Goal: Task Accomplishment & Management: Manage account settings

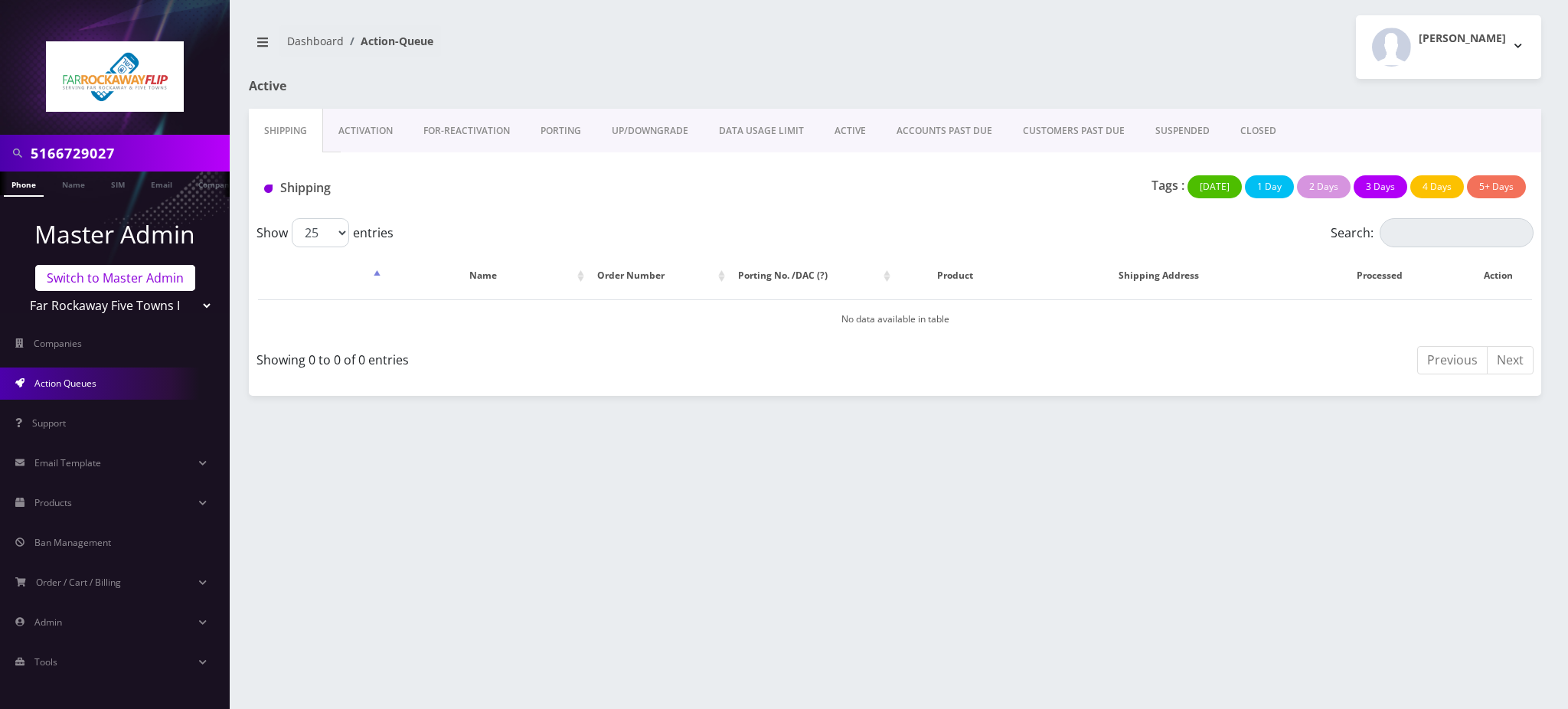
click at [98, 275] on link "Switch to Master Admin" at bounding box center [115, 278] width 160 height 26
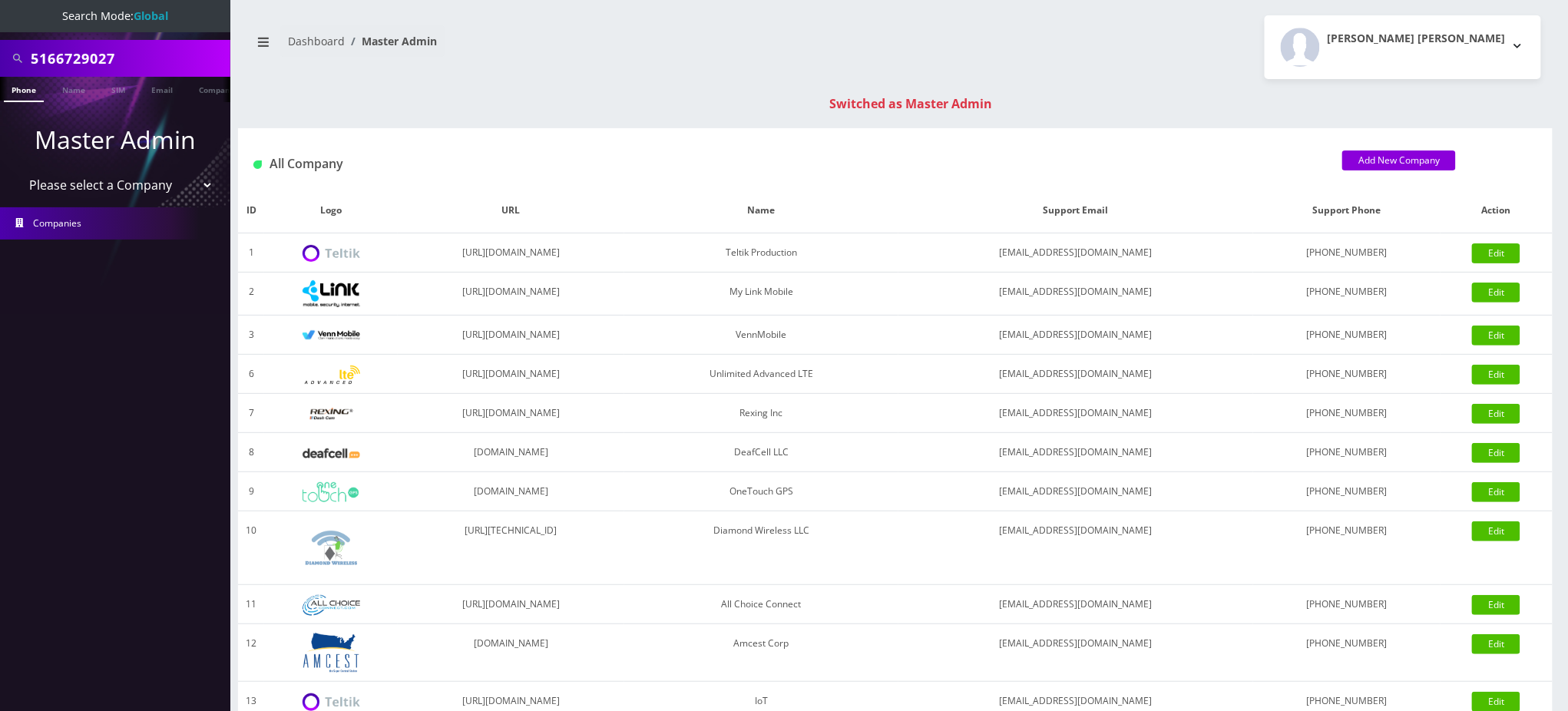
drag, startPoint x: 141, startPoint y: 62, endPoint x: 0, endPoint y: 62, distance: 141.0
click at [0, 62] on div "5166729027" at bounding box center [115, 58] width 231 height 37
paste input "[PHONE_NUMBER]"
click at [93, 62] on input "574-300-7450" at bounding box center [128, 58] width 196 height 29
type input "5743007450"
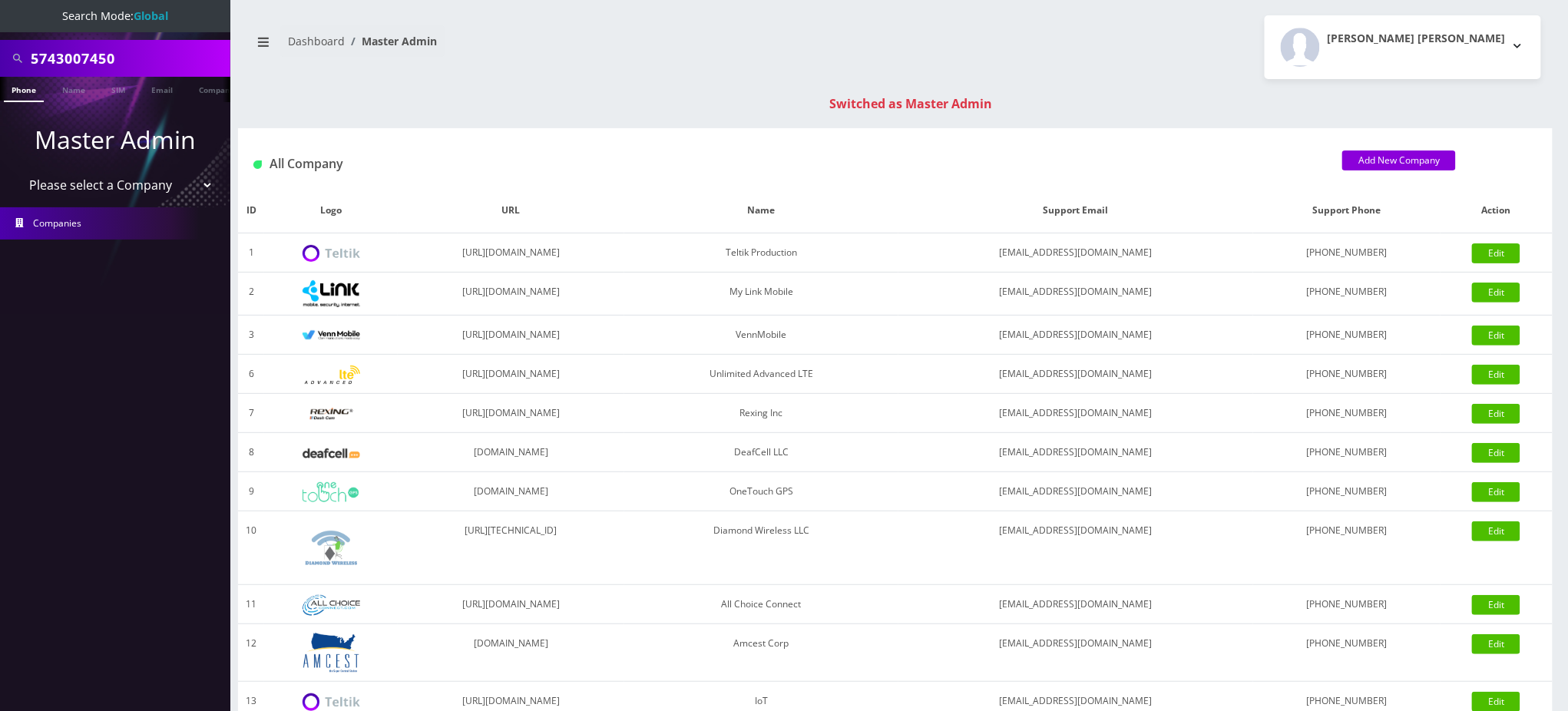
click at [26, 91] on link "Phone" at bounding box center [24, 90] width 40 height 26
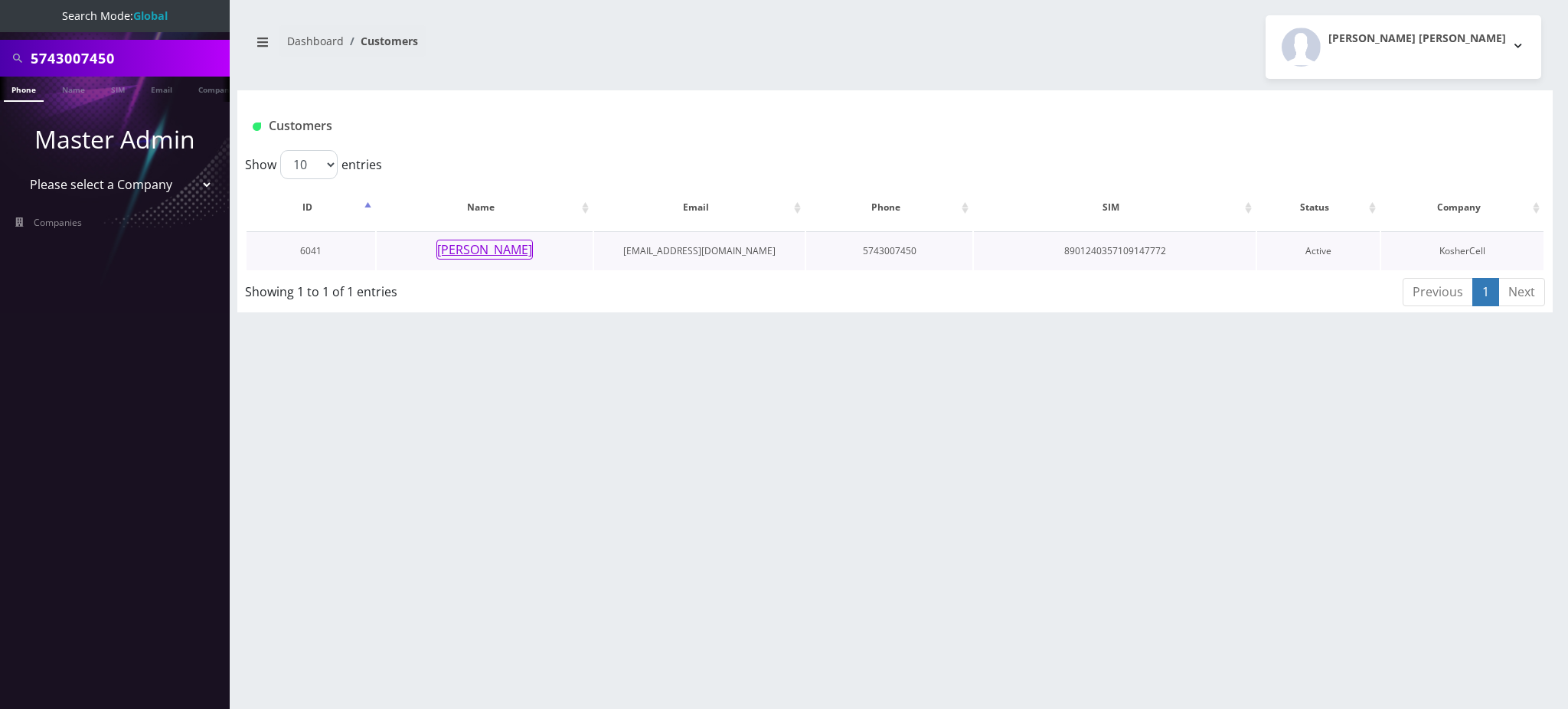
click at [496, 252] on button "Rabbi Zeiger" at bounding box center [485, 249] width 97 height 20
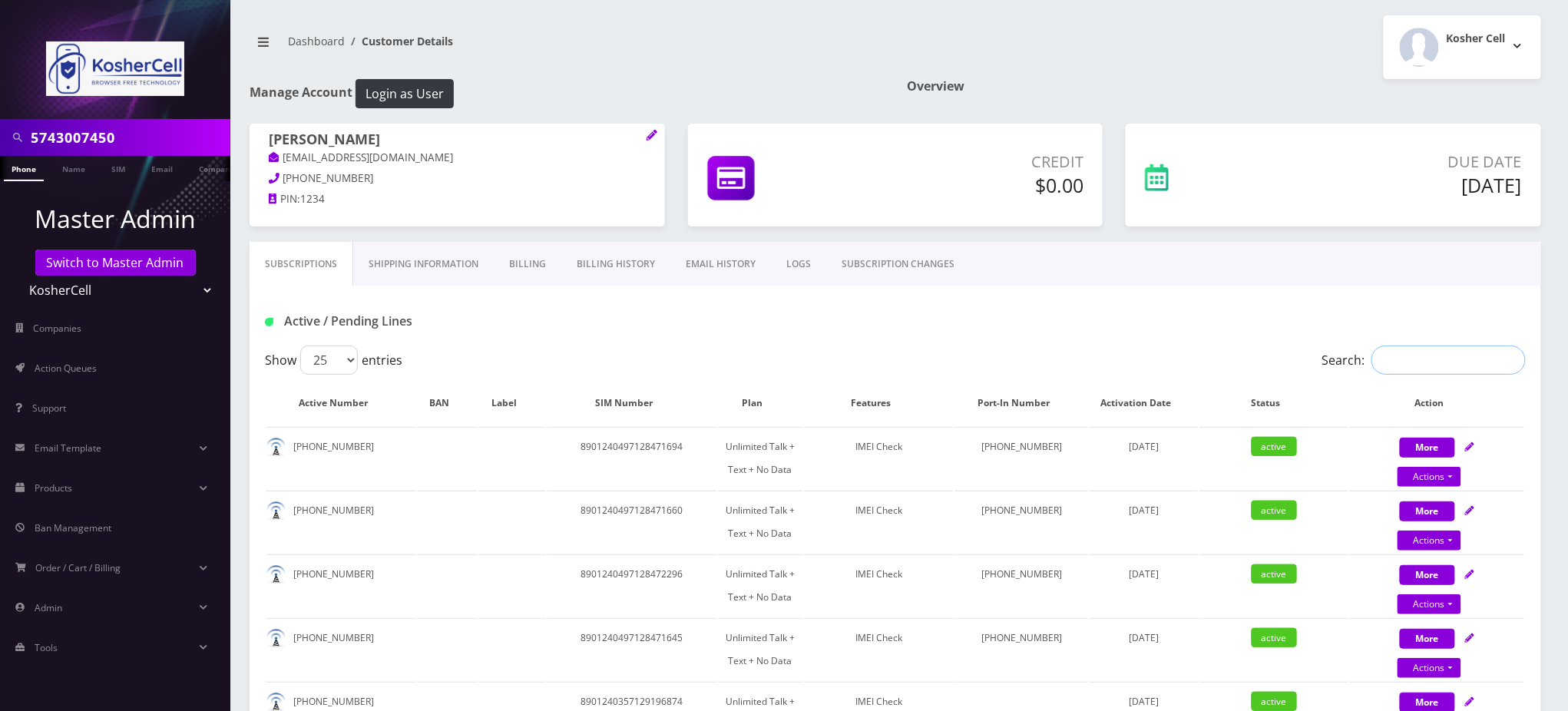
click at [1438, 354] on input "Search:" at bounding box center [1449, 360] width 155 height 29
paste input "[PHONE_NUMBER]"
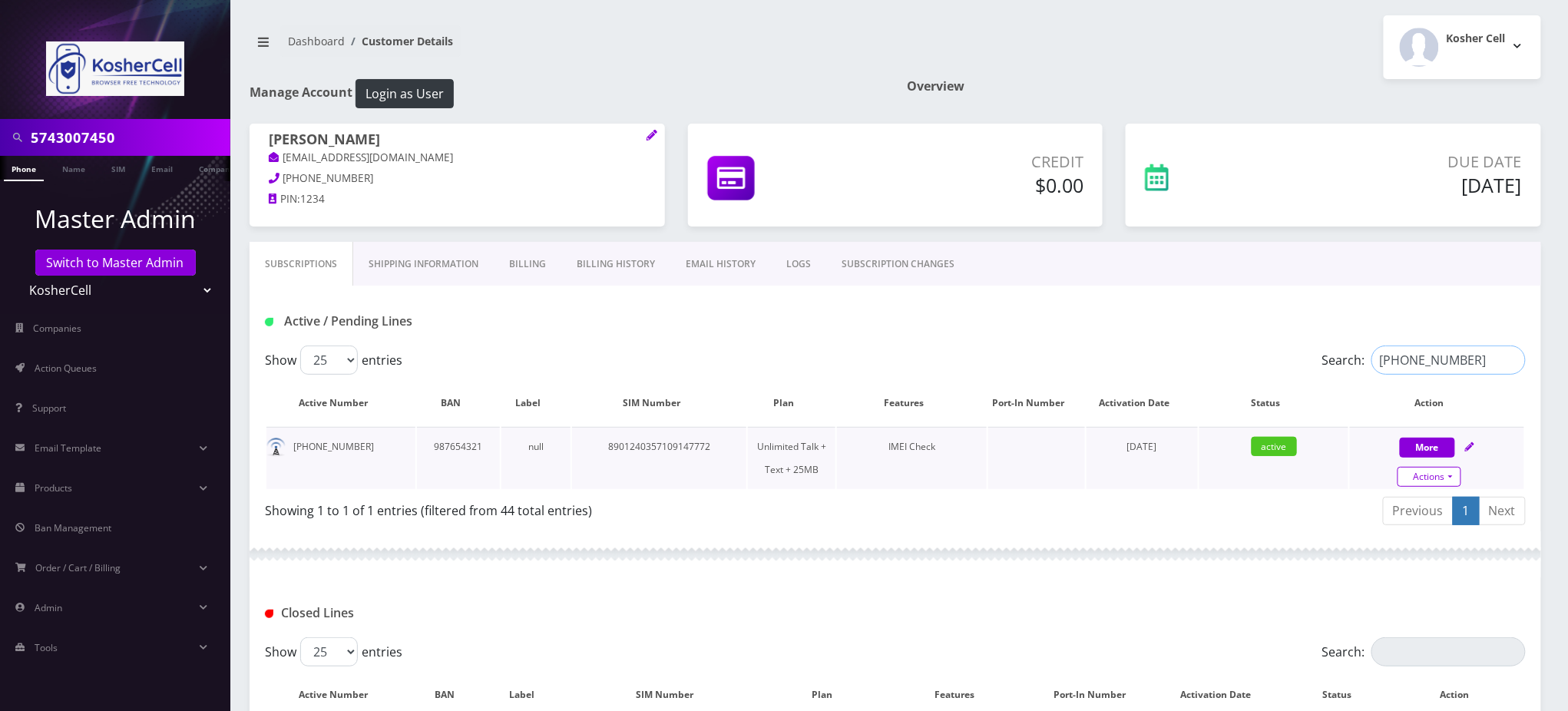
type input "[PHONE_NUMBER]"
click at [1433, 476] on link "Actions" at bounding box center [1429, 476] width 64 height 20
select select "364"
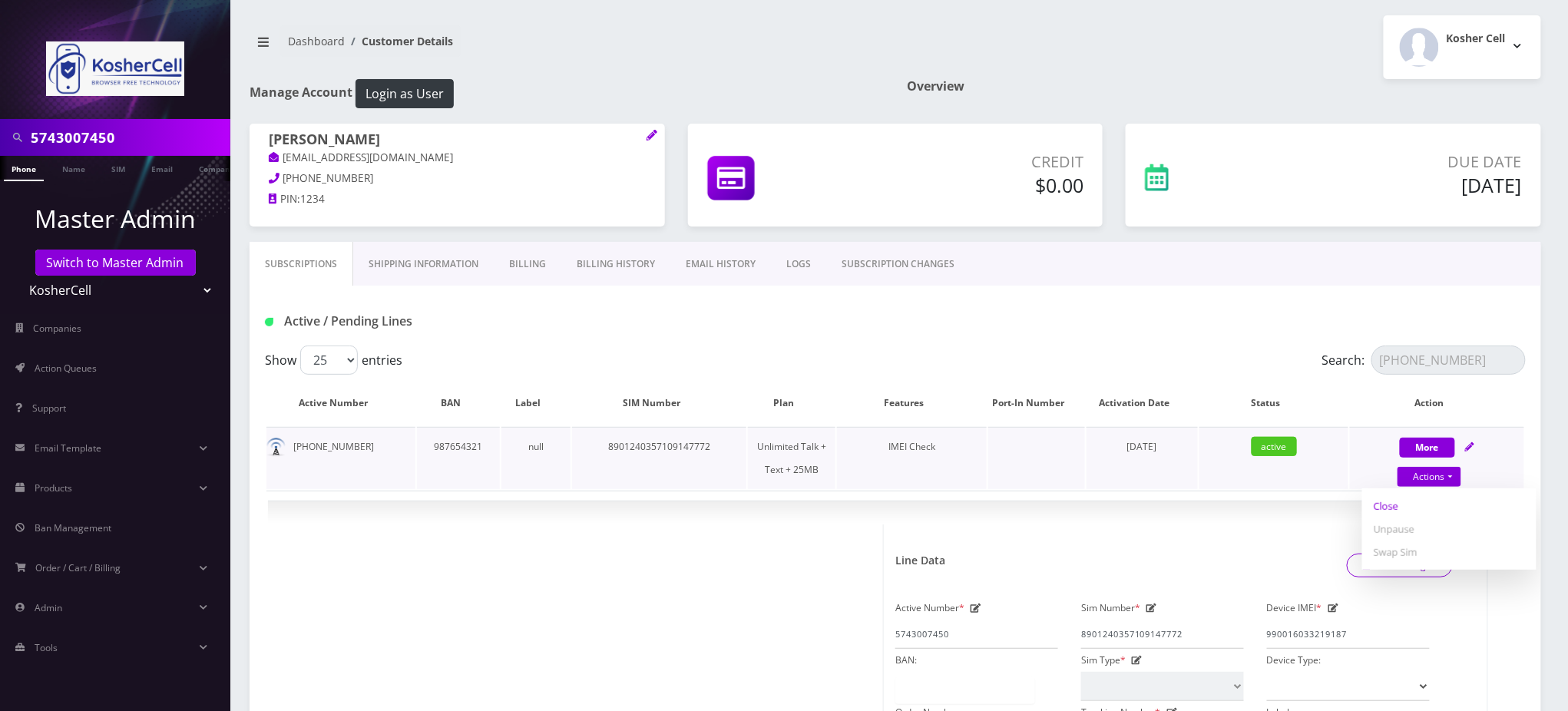
click at [1385, 508] on link "Close" at bounding box center [1449, 506] width 175 height 23
type input "[DATE]"
select select "364"
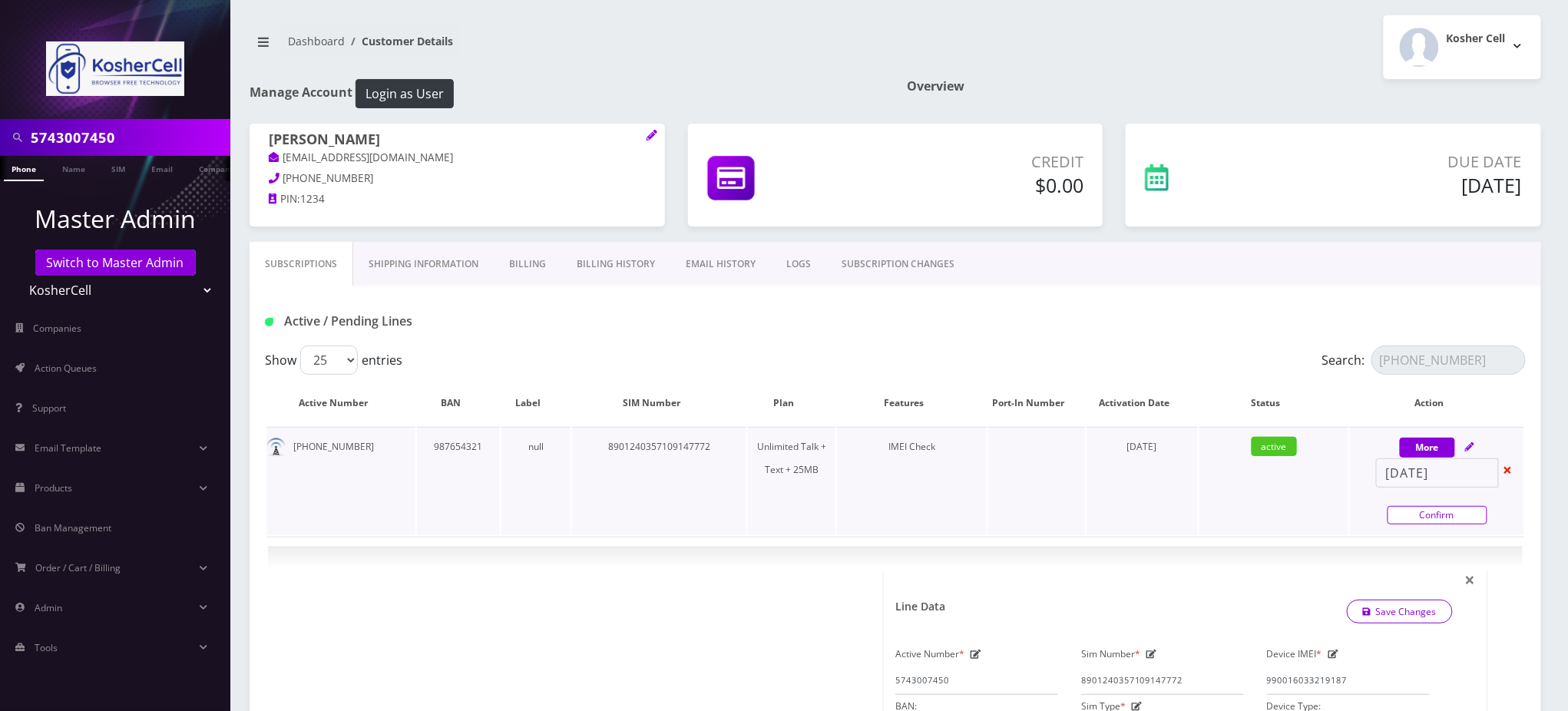
click at [1429, 512] on link "Confirm" at bounding box center [1437, 515] width 100 height 18
select select "364"
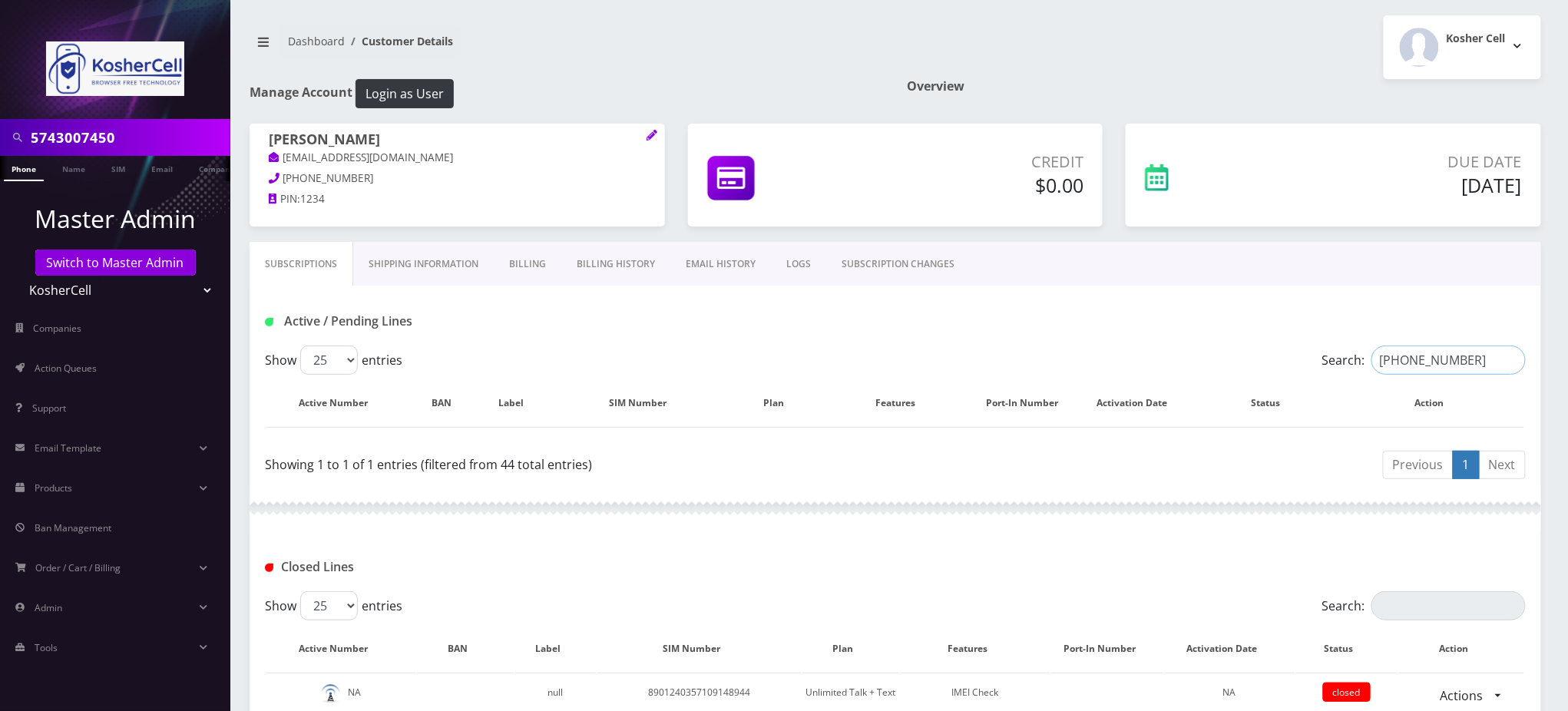
click at [1508, 361] on input "[PHONE_NUMBER]" at bounding box center [1449, 360] width 155 height 29
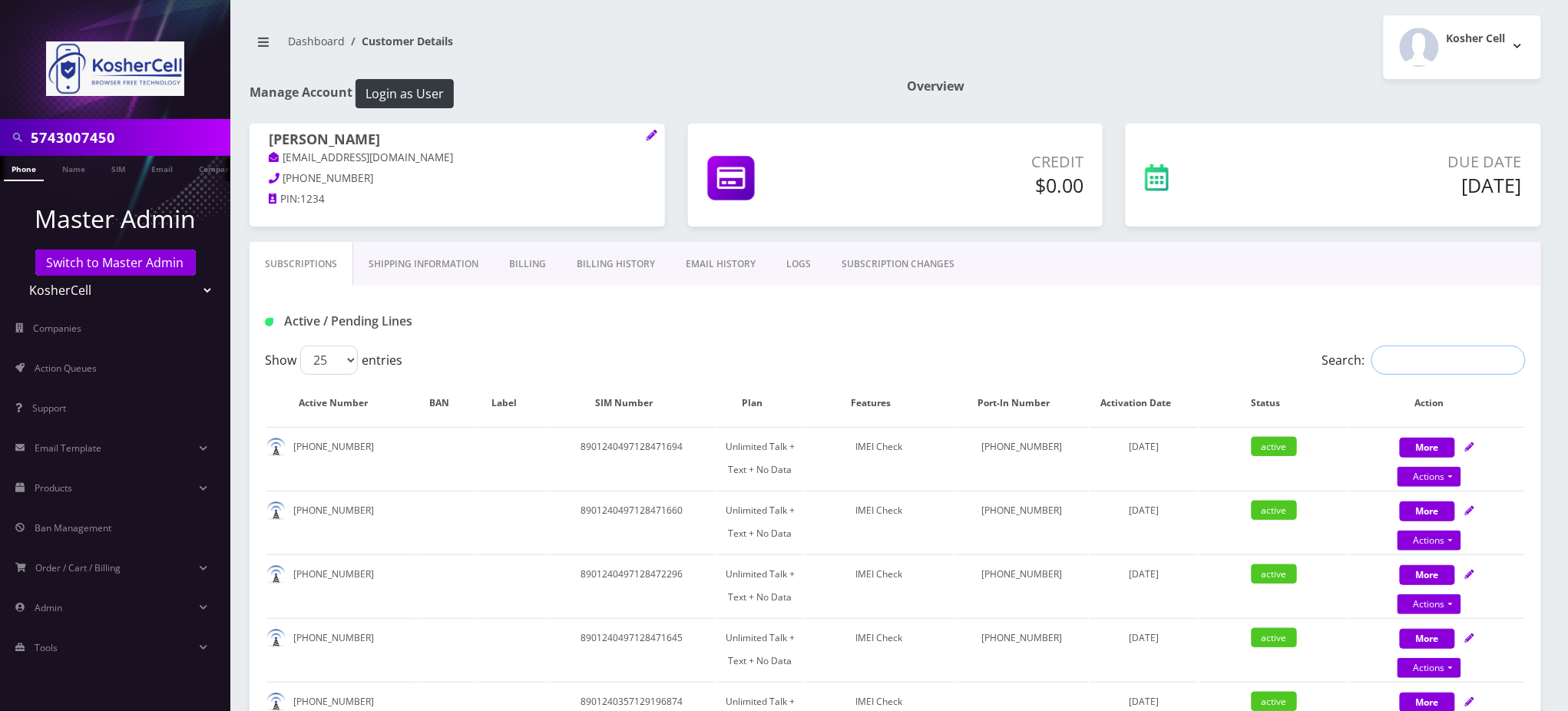
drag, startPoint x: 1452, startPoint y: 360, endPoint x: 1438, endPoint y: 360, distance: 14.0
click at [1445, 360] on input "Search:" at bounding box center [1449, 360] width 155 height 29
paste input "[PHONE_NUMBER]"
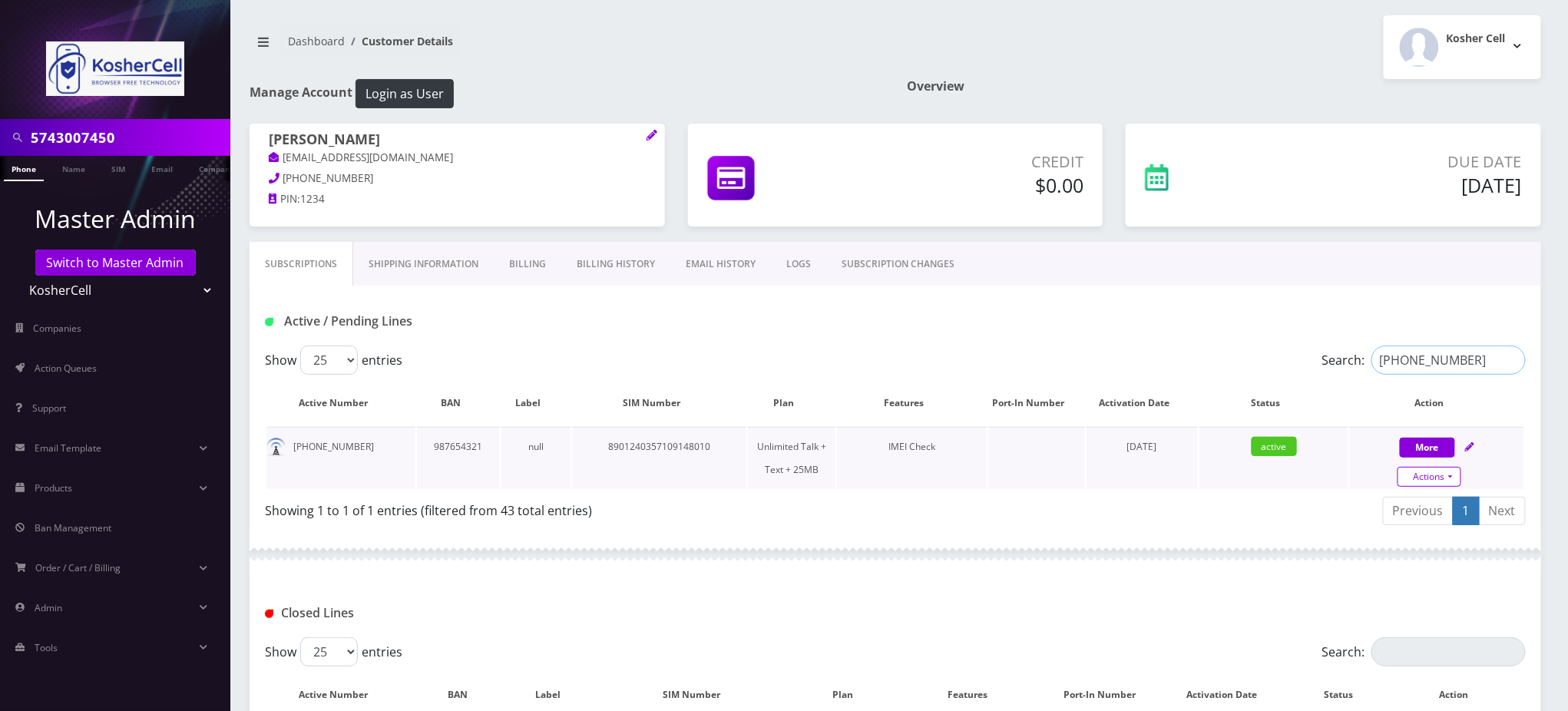
type input "[PHONE_NUMBER]"
click at [1434, 480] on link "Actions" at bounding box center [1429, 476] width 64 height 20
select select "244"
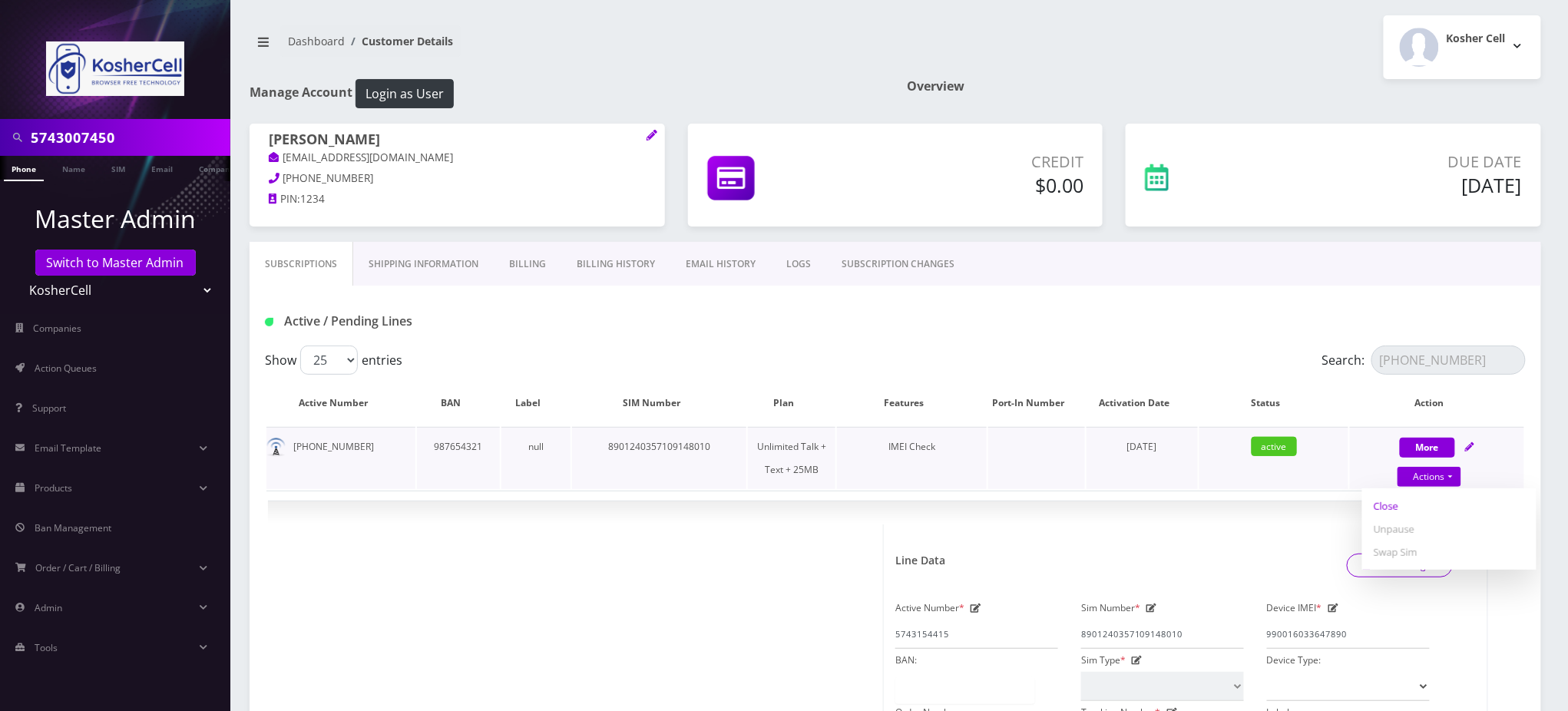
click at [1391, 502] on link "Close" at bounding box center [1449, 506] width 175 height 23
type input "[DATE]"
select select "244"
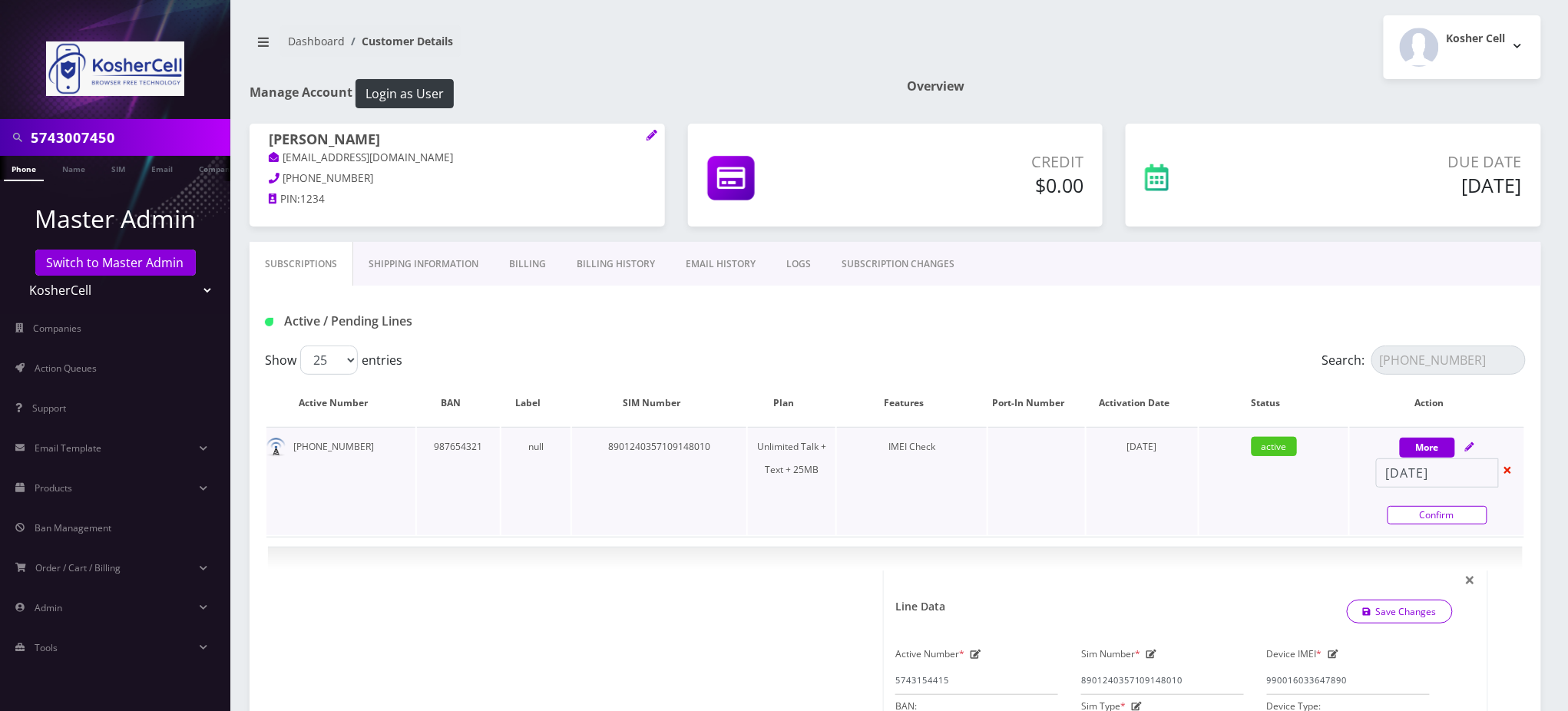
click at [1434, 512] on link "Confirm" at bounding box center [1437, 515] width 100 height 18
select select "244"
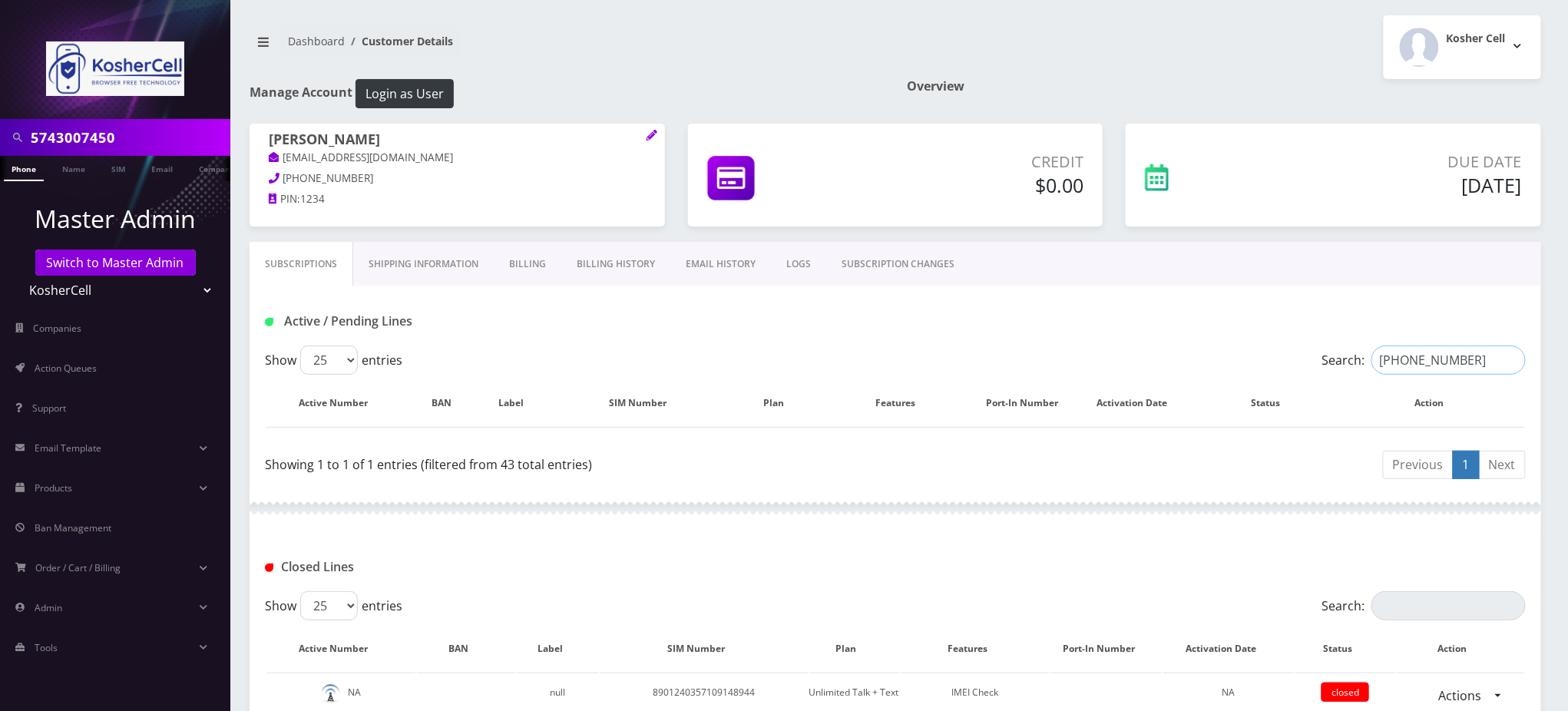
click at [1508, 362] on input "[PHONE_NUMBER]" at bounding box center [1449, 360] width 155 height 29
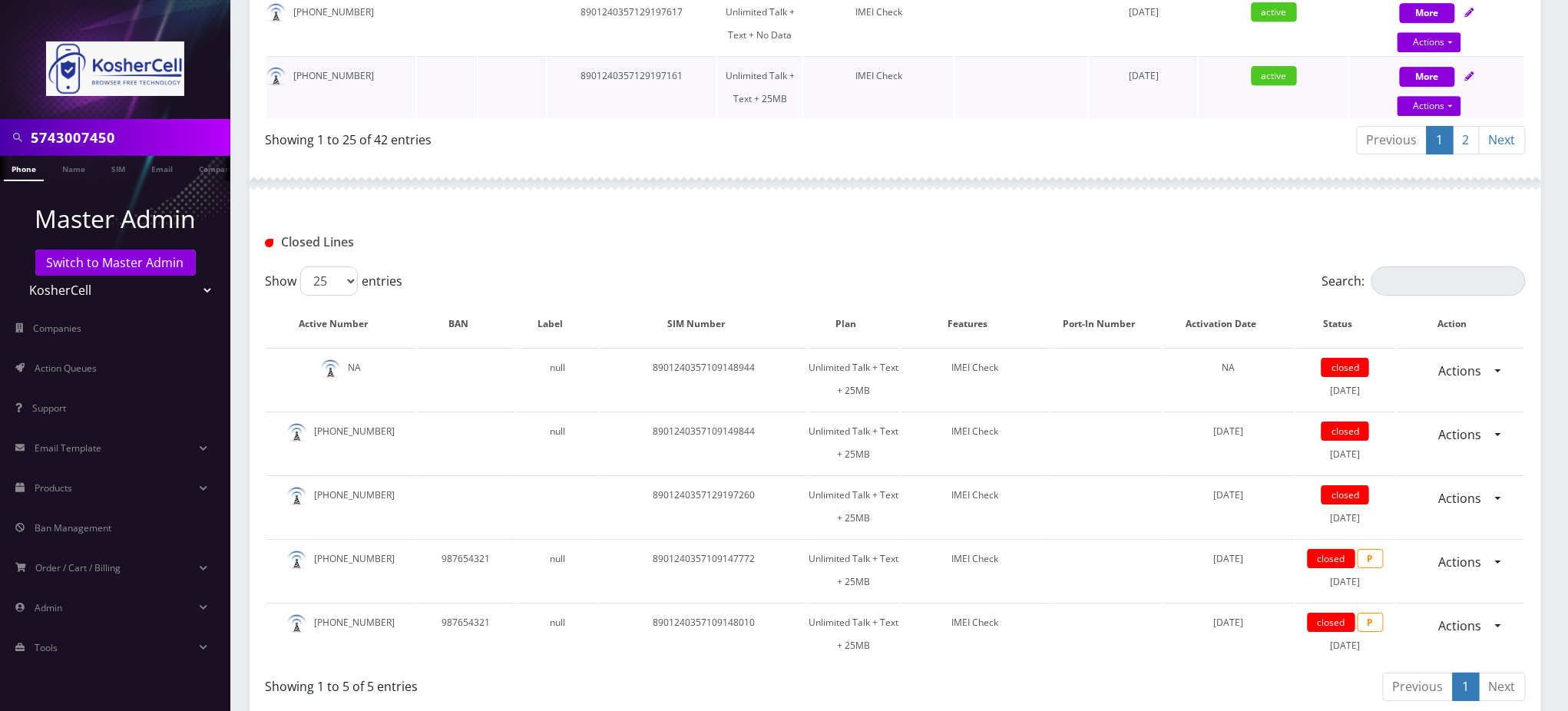
scroll to position [2047, 0]
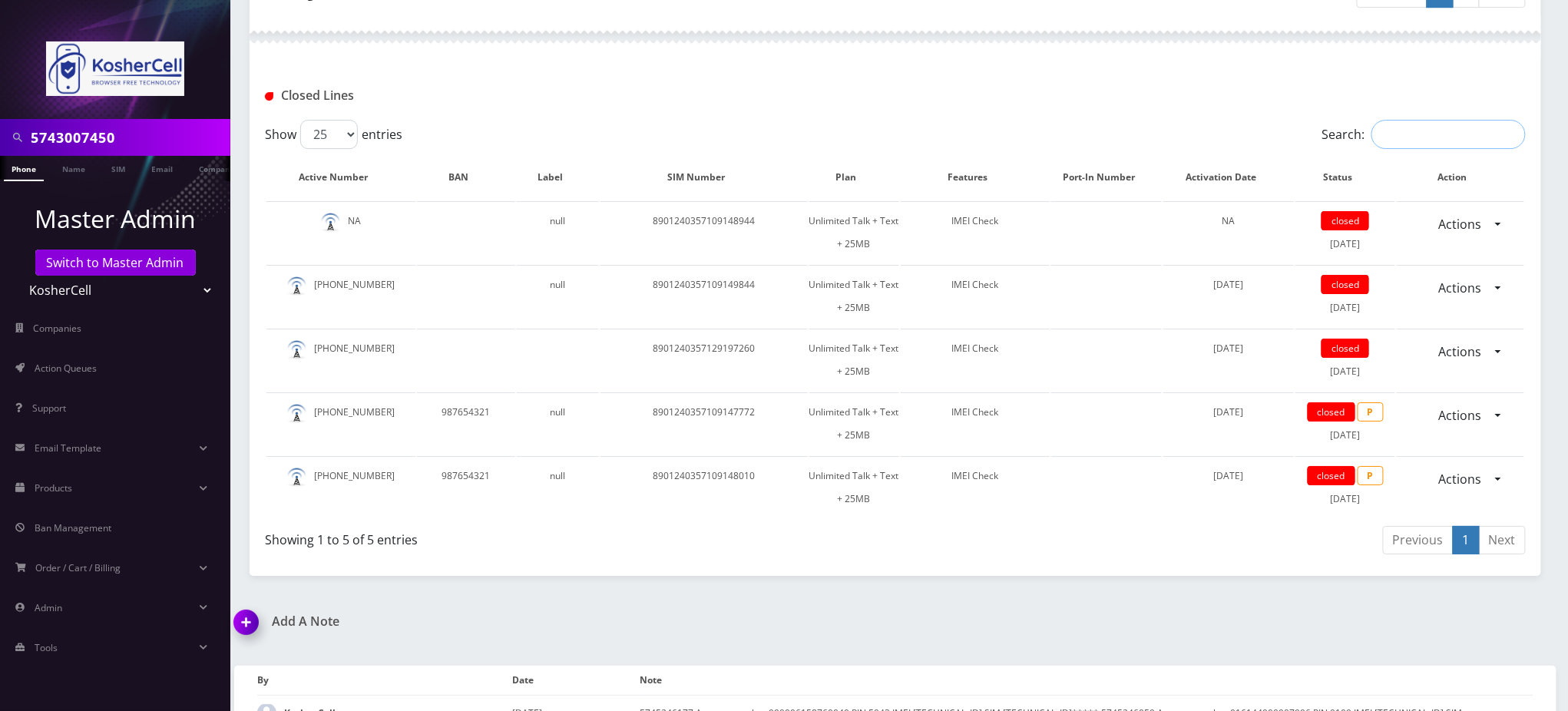
click at [1427, 120] on input "Search:" at bounding box center [1449, 135] width 155 height 29
paste input "[PHONE_NUMBER]"
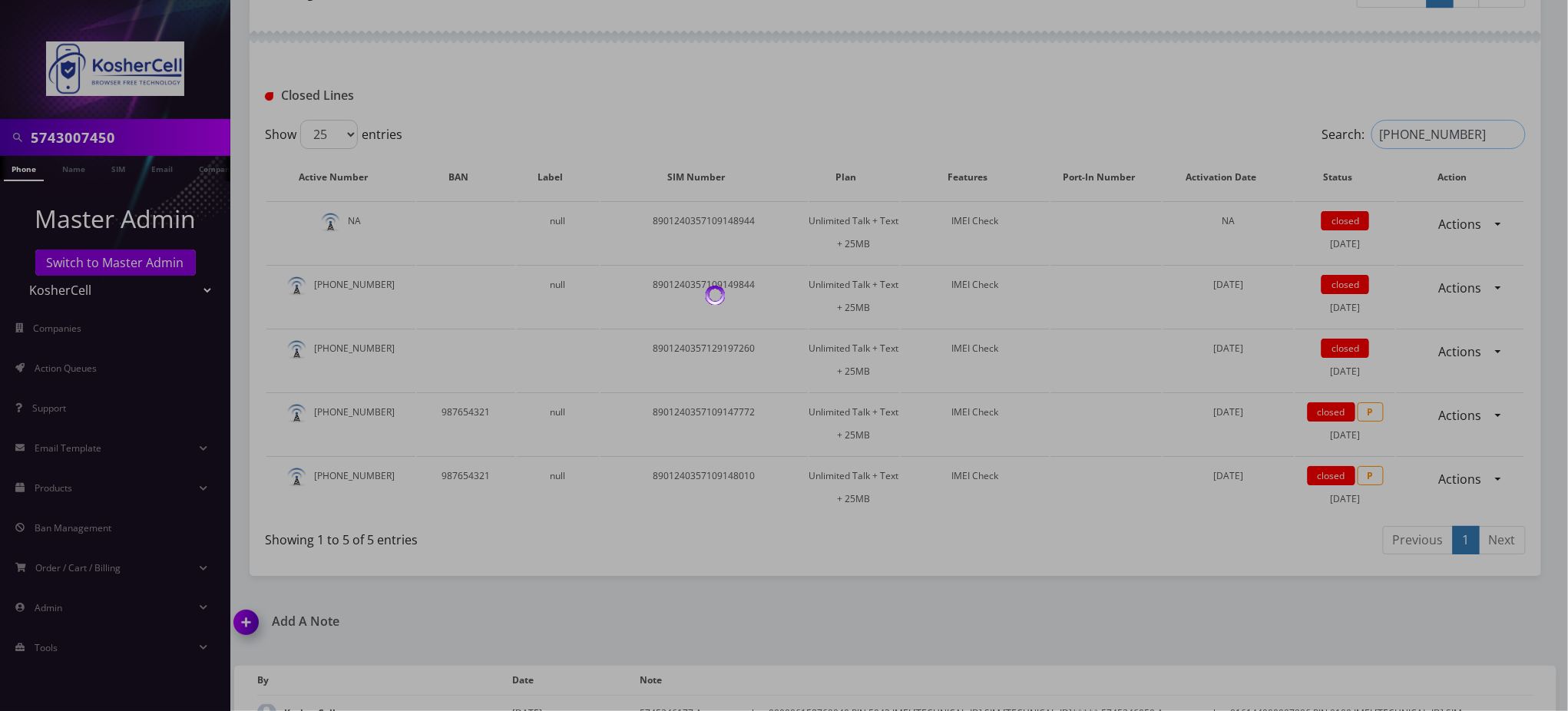
scroll to position [1946, 0]
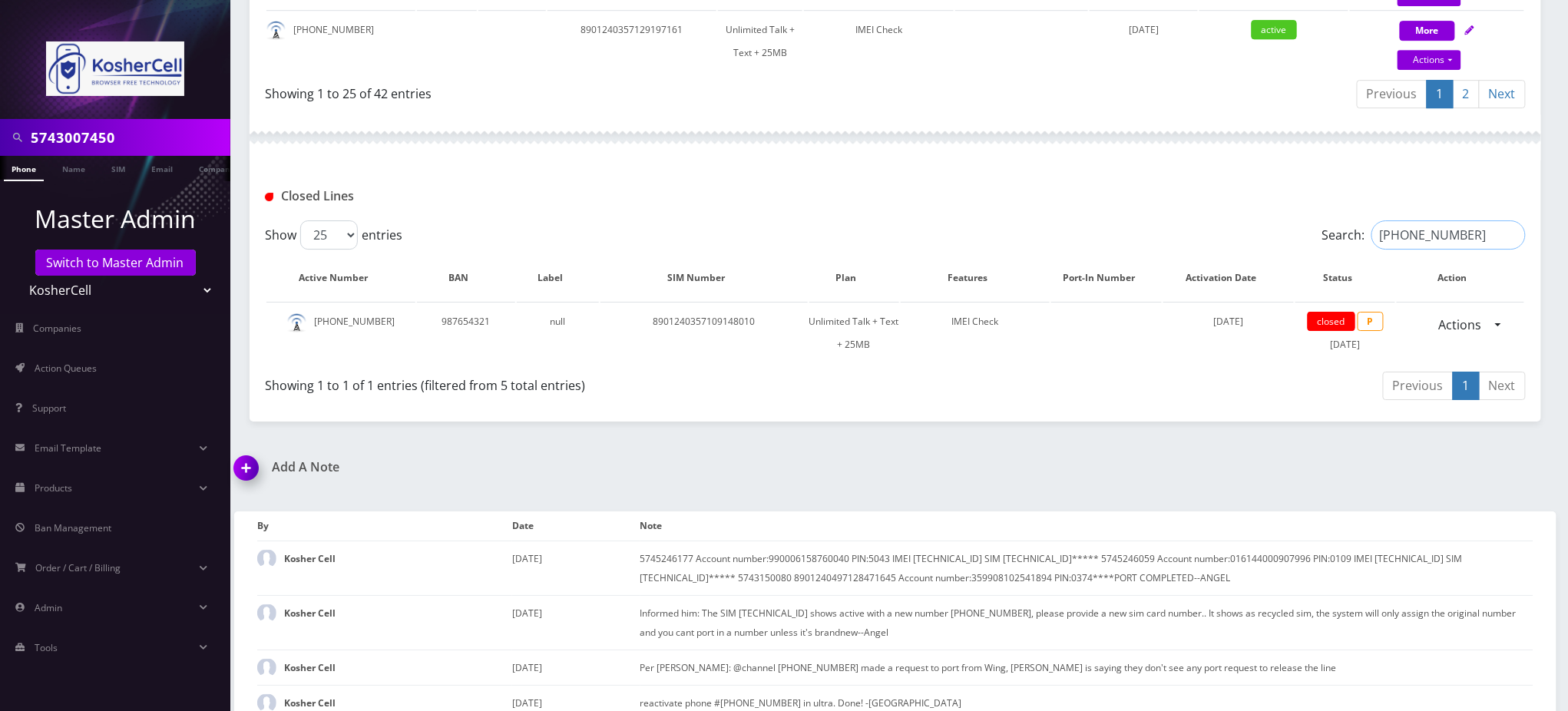
drag, startPoint x: 1375, startPoint y: 215, endPoint x: 1175, endPoint y: 217, distance: 200.0
click at [1212, 220] on div "Search: [PHONE_NUMBER]" at bounding box center [1369, 235] width 316 height 29
paste input "00-7450"
type input "[PHONE_NUMBER]"
click at [251, 451] on img at bounding box center [249, 473] width 46 height 46
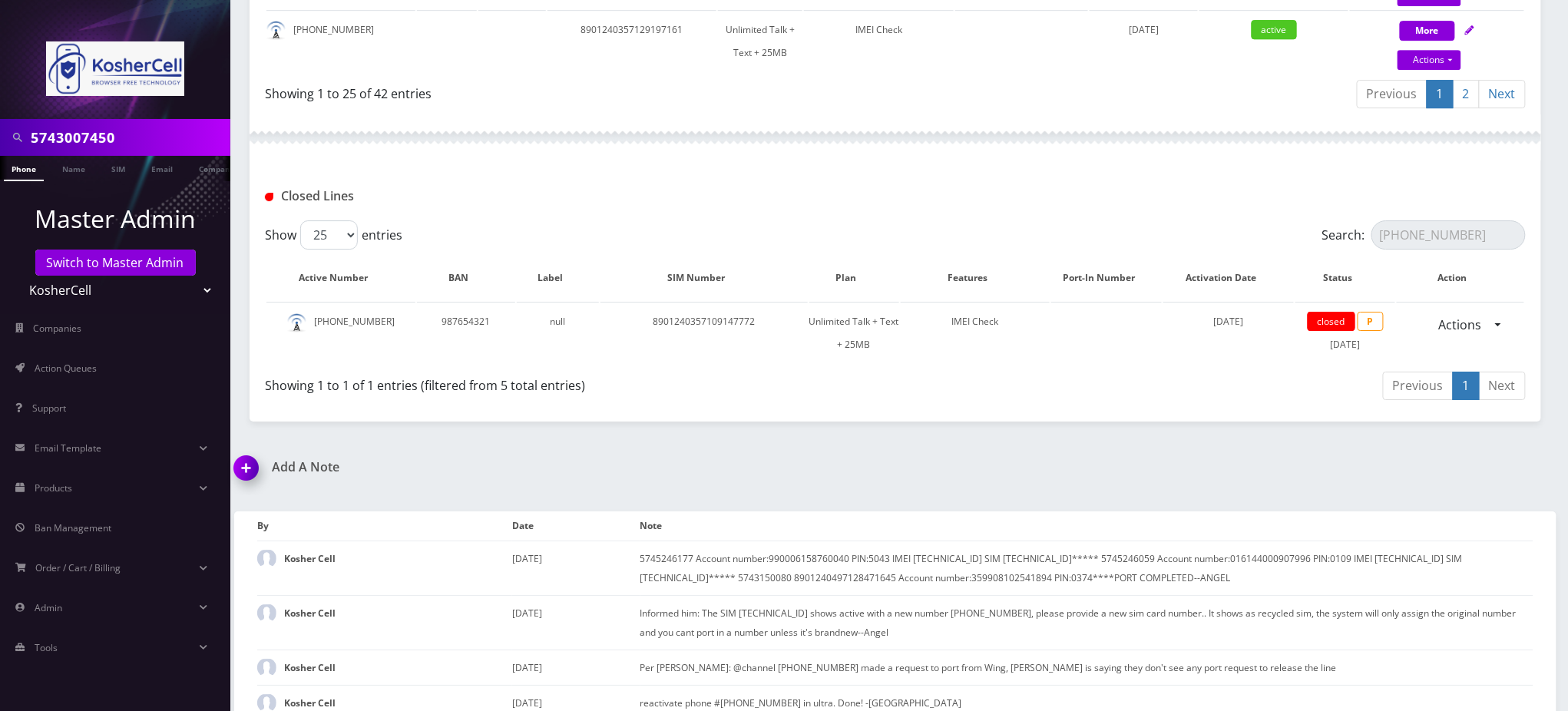
scroll to position [2034, 0]
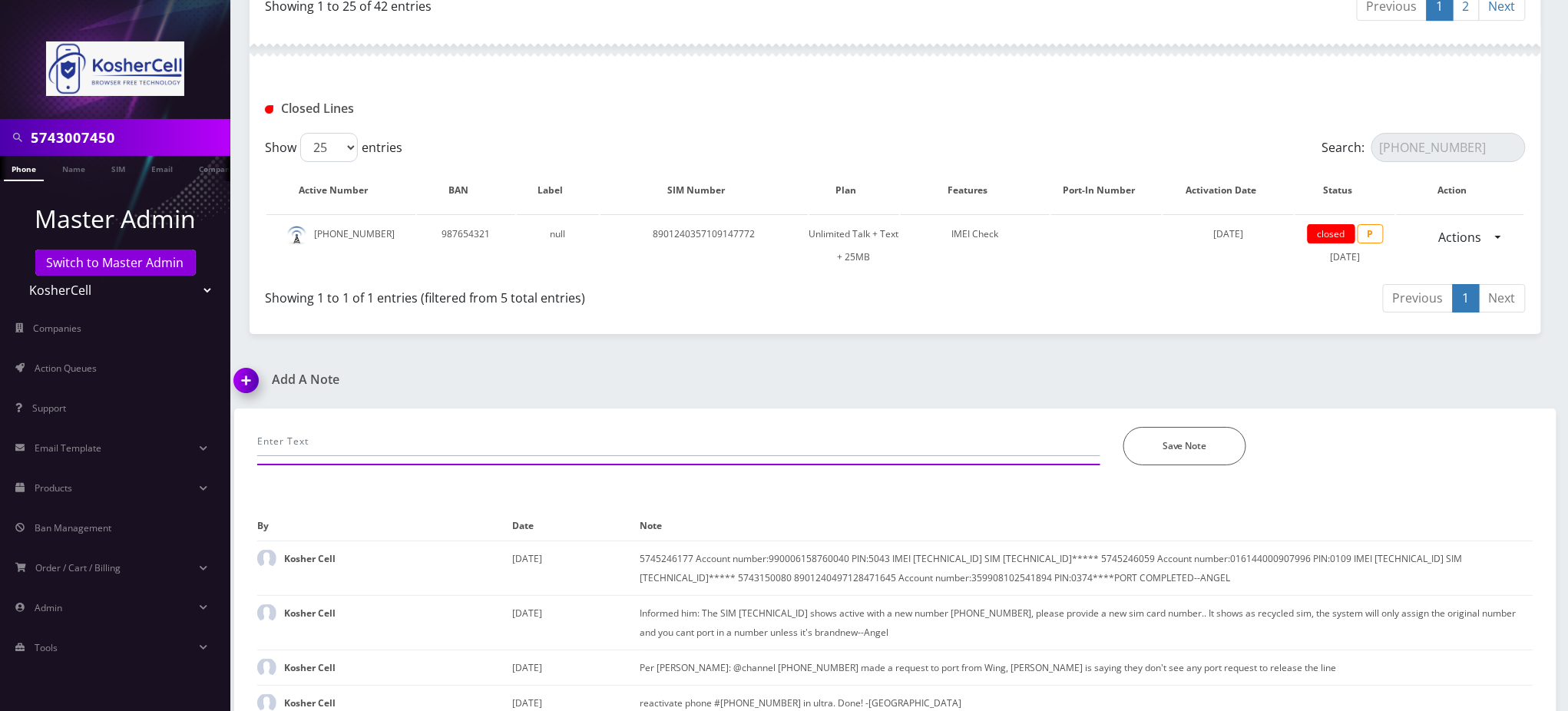
click at [588, 427] on input "text" at bounding box center [678, 441] width 843 height 29
paste input "[PERSON_NAME] 11:44 AM @channel please cancel [PHONE_NUMBER] and [PHONE_NUMBER]."
type input "[PERSON_NAME] 11:44 AM @channel please cancel [PHONE_NUMBER] and [PHONE_NUMBER]."
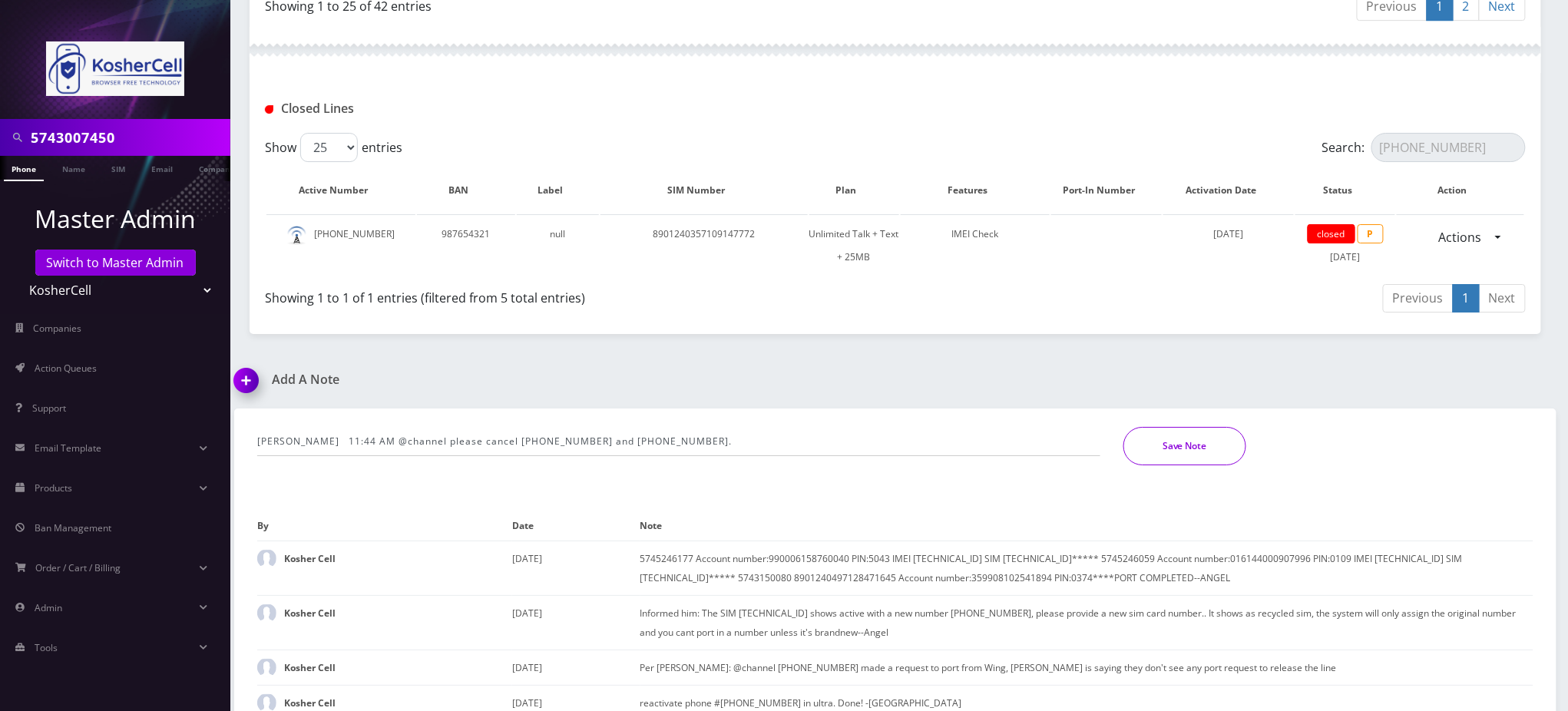
click at [1206, 428] on button "Save Note" at bounding box center [1184, 446] width 123 height 38
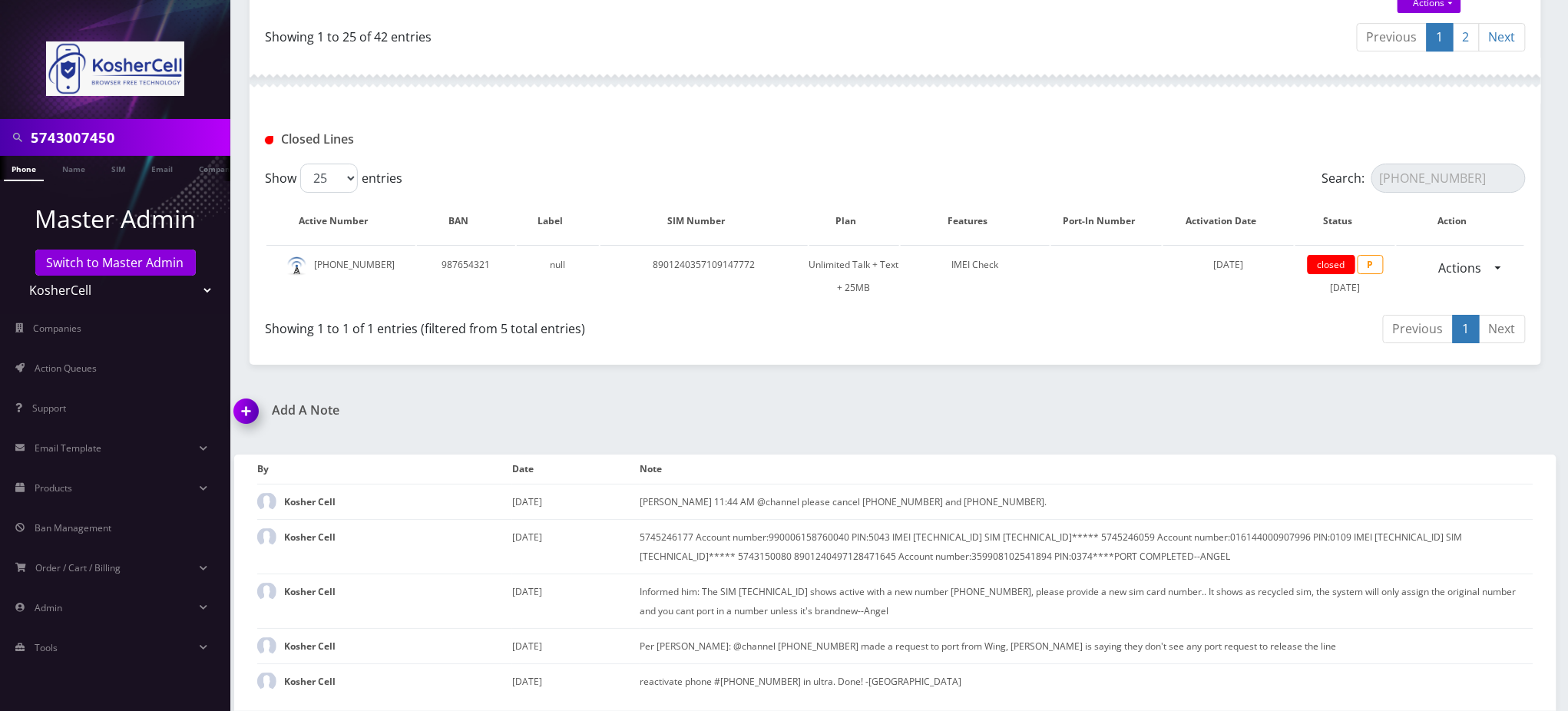
scroll to position [1982, 0]
